Goal: Task Accomplishment & Management: Complete application form

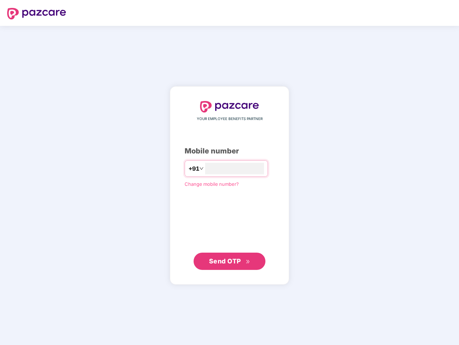
click at [229, 172] on input "number" at bounding box center [234, 168] width 59 height 11
click at [37, 14] on img at bounding box center [36, 13] width 59 height 11
click at [188, 168] on span "+91" at bounding box center [193, 168] width 11 height 9
click at [229, 261] on span "Send OTP" at bounding box center [225, 261] width 32 height 8
